Goal: Task Accomplishment & Management: Understand process/instructions

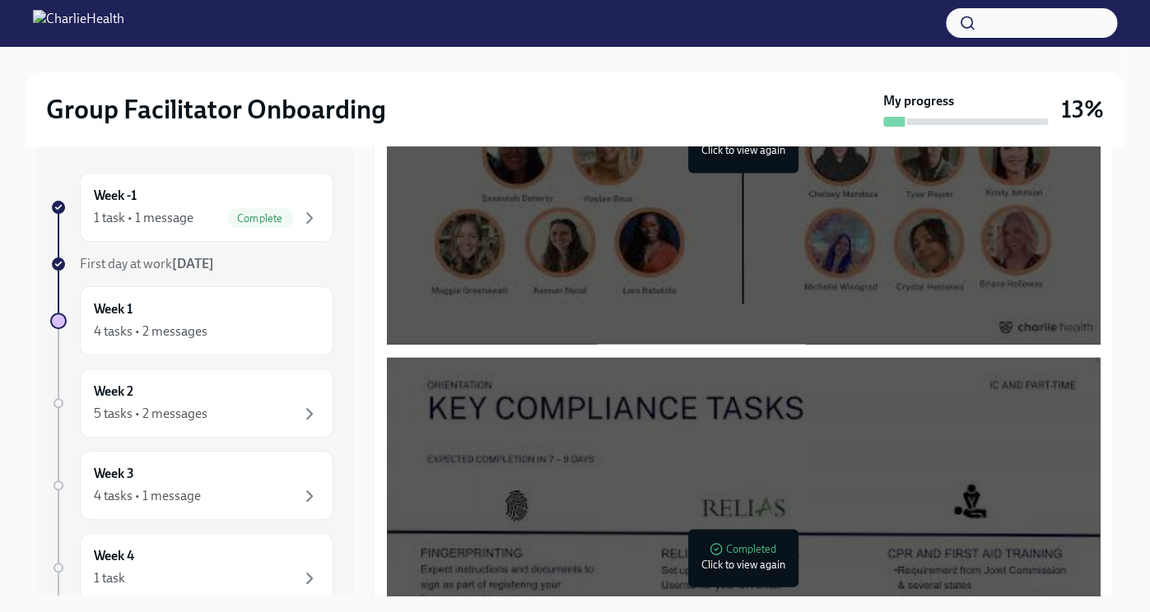
scroll to position [1118, 0]
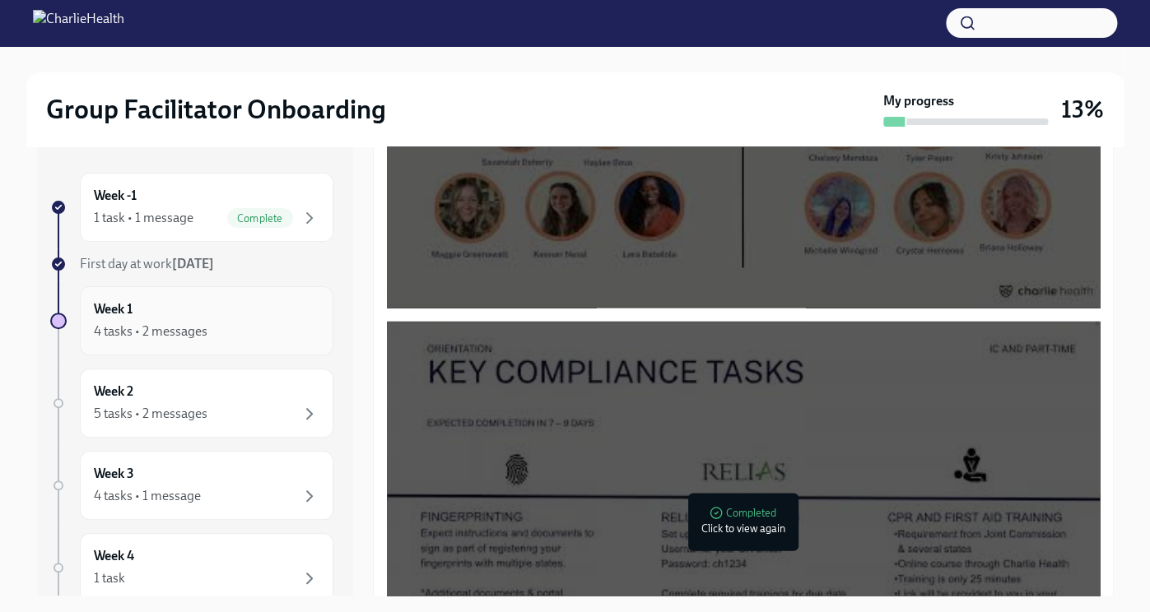
click at [165, 334] on div "4 tasks • 2 messages" at bounding box center [151, 332] width 114 height 18
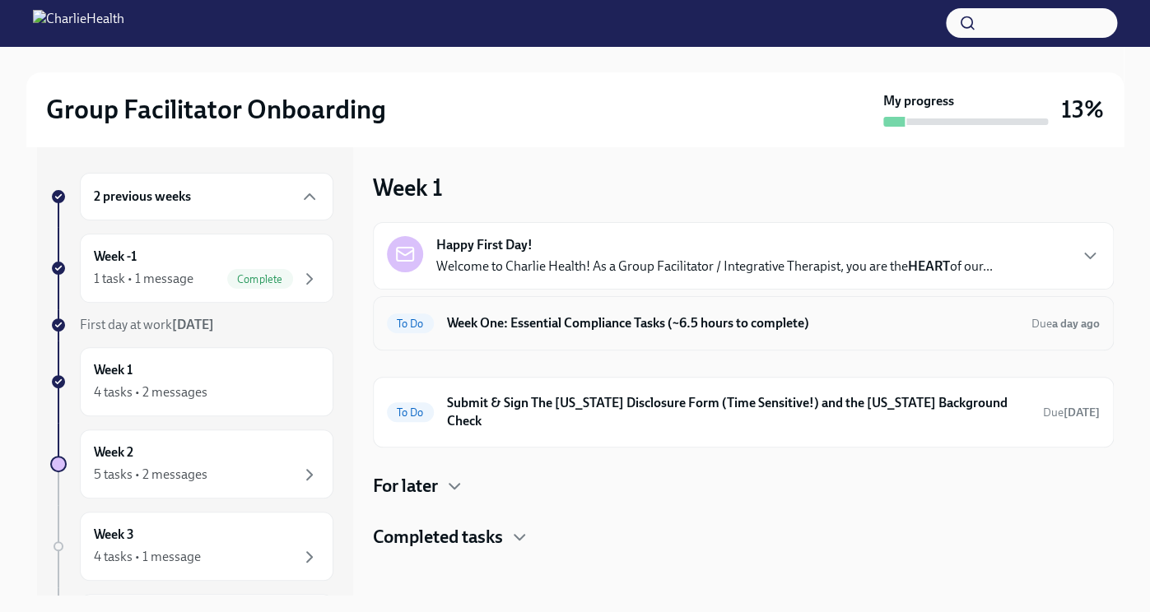
click at [565, 323] on h6 "Week One: Essential Compliance Tasks (~6.5 hours to complete)" at bounding box center [732, 323] width 571 height 18
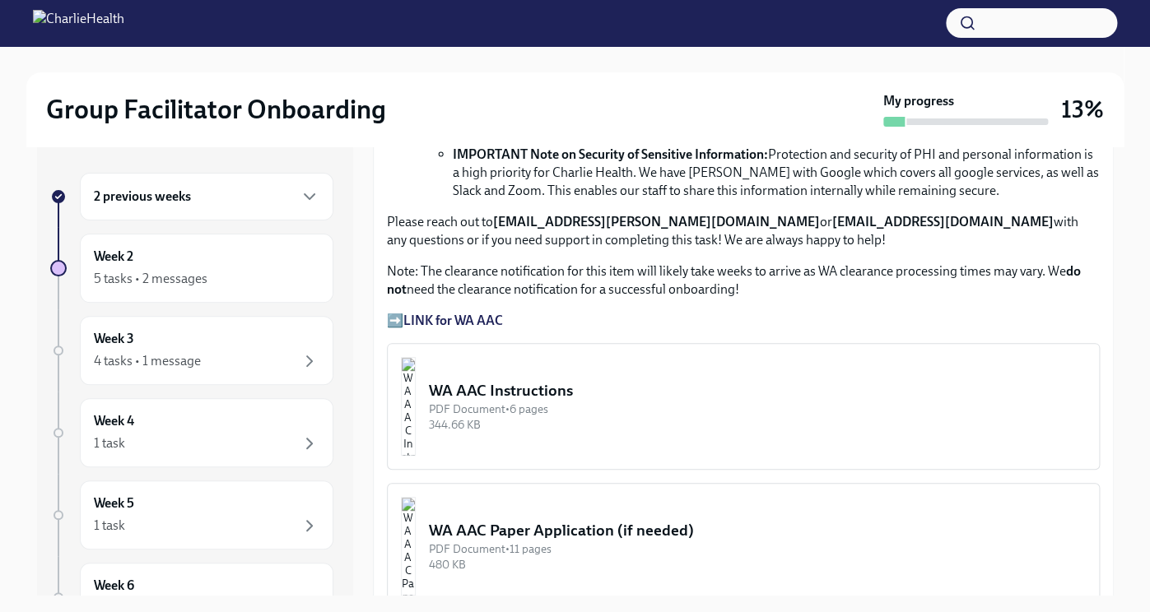
scroll to position [1190, 0]
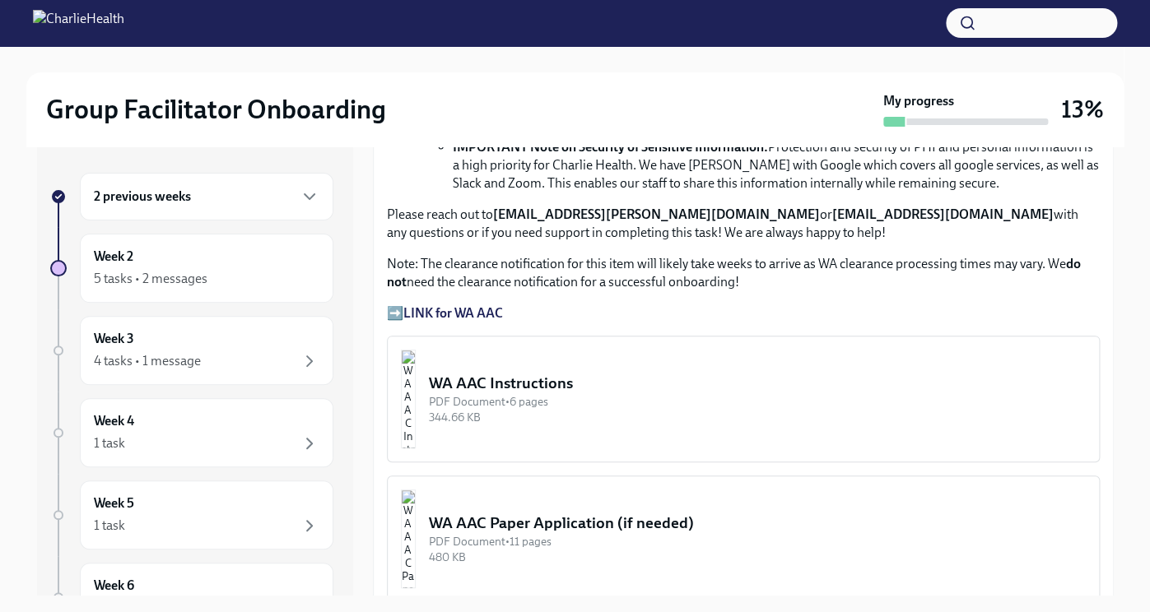
click at [552, 376] on div "WA AAC Instructions" at bounding box center [757, 383] width 657 height 21
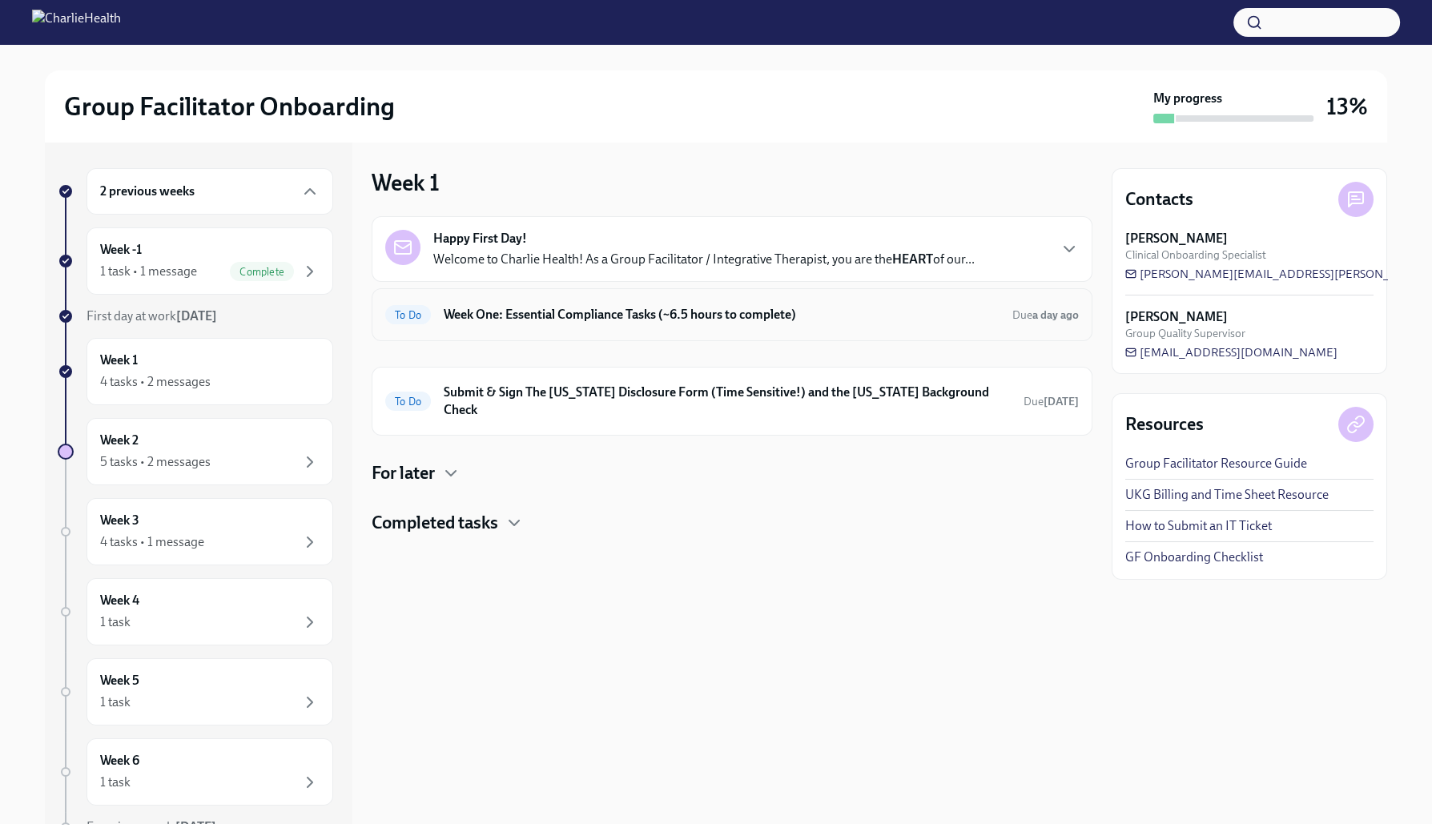
click at [568, 318] on h6 "Week One: Essential Compliance Tasks (~6.5 hours to complete)" at bounding box center [721, 314] width 556 height 18
